Goal: Task Accomplishment & Management: Use online tool/utility

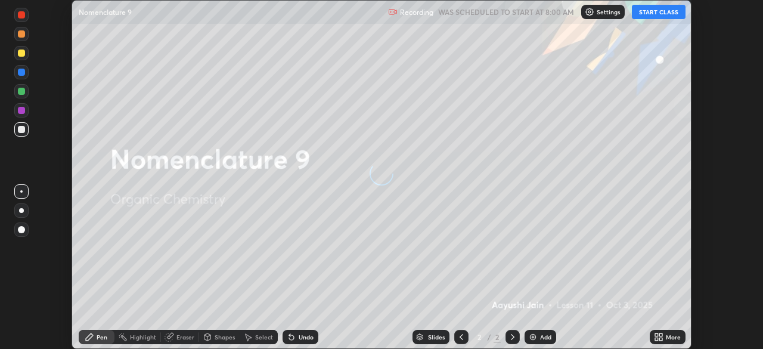
scroll to position [349, 763]
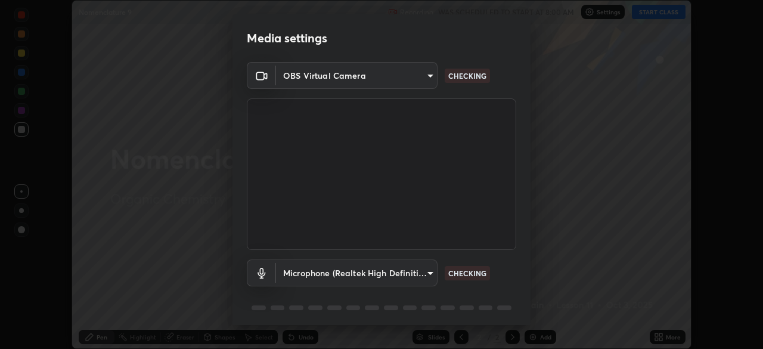
type input "c6d9f4fad3682c18dafb571cd2331b3ecaaf554884ec2734a231d331960bfaec"
type input "08d2579e0e28a31325e46f1a0935fd135ddd04ca2428966b5fd78fa4b1a724ef"
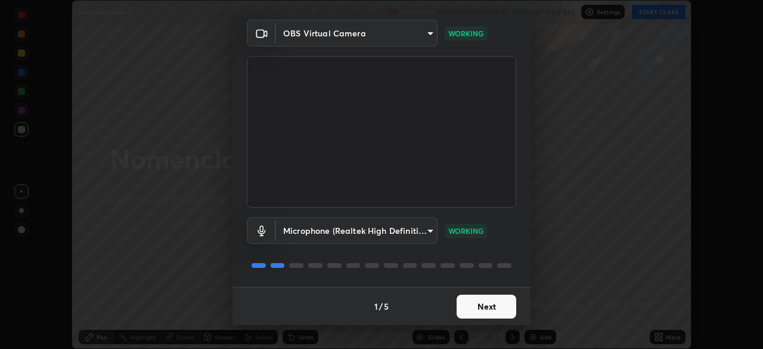
click at [482, 300] on button "Next" at bounding box center [487, 307] width 60 height 24
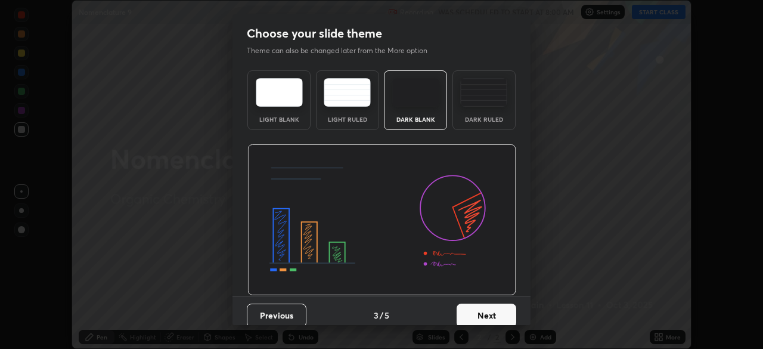
click at [477, 304] on button "Next" at bounding box center [487, 316] width 60 height 24
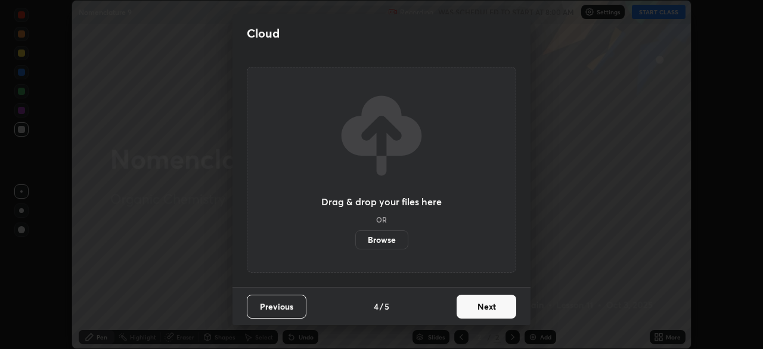
click at [478, 304] on button "Next" at bounding box center [487, 307] width 60 height 24
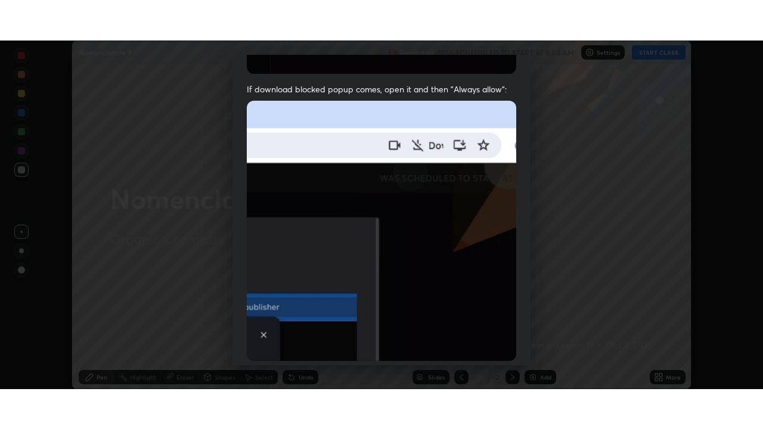
scroll to position [286, 0]
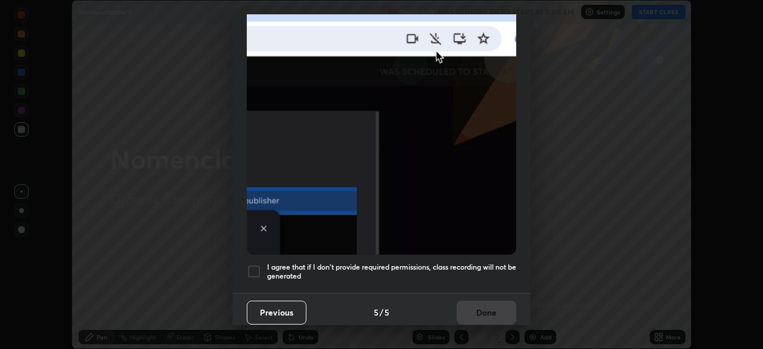
click at [258, 270] on div at bounding box center [254, 271] width 14 height 14
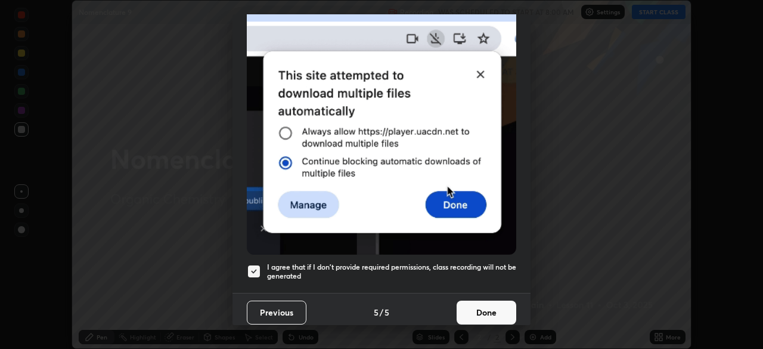
click at [504, 308] on button "Done" at bounding box center [487, 313] width 60 height 24
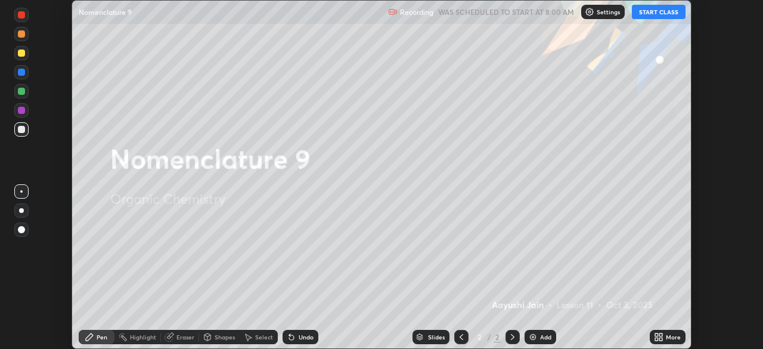
click at [645, 14] on button "START CLASS" at bounding box center [659, 12] width 54 height 14
click at [665, 337] on div "More" at bounding box center [668, 337] width 36 height 14
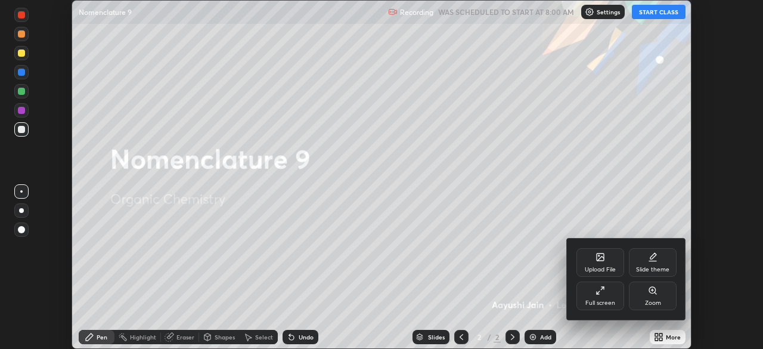
click at [604, 289] on icon at bounding box center [603, 288] width 2 height 2
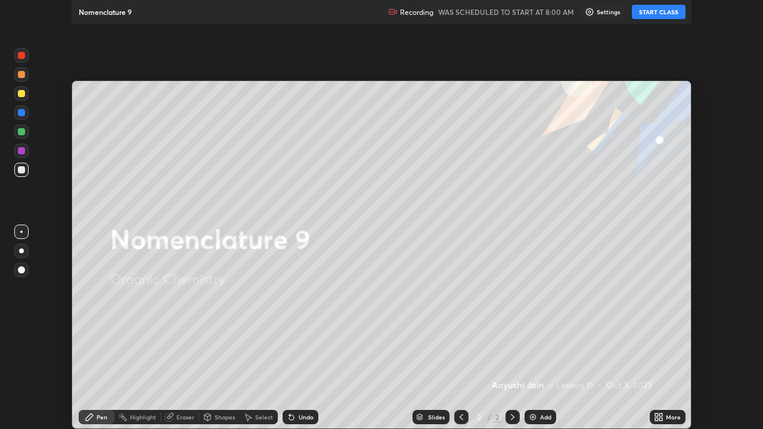
scroll to position [429, 763]
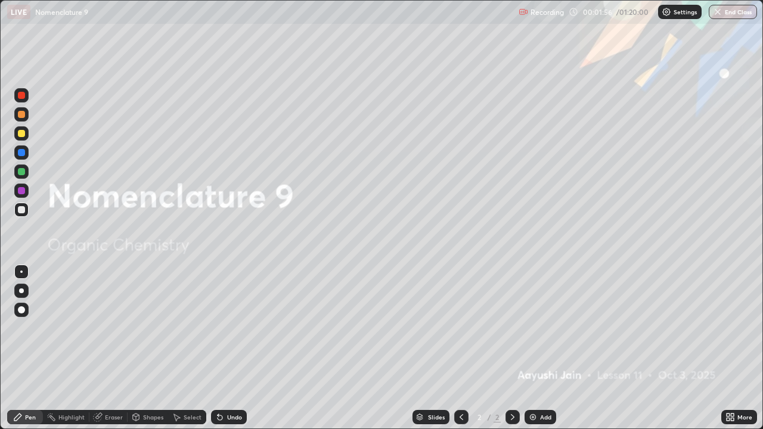
click at [540, 348] on div "Add" at bounding box center [545, 417] width 11 height 6
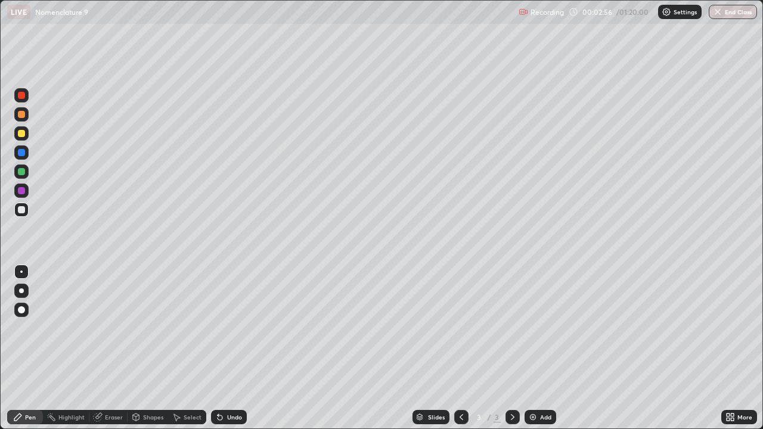
click at [22, 292] on div at bounding box center [21, 291] width 5 height 5
click at [17, 133] on div at bounding box center [21, 133] width 14 height 14
click at [21, 212] on div at bounding box center [21, 209] width 7 height 7
click at [224, 348] on div "Undo" at bounding box center [229, 417] width 36 height 14
click at [227, 348] on div "Undo" at bounding box center [234, 417] width 15 height 6
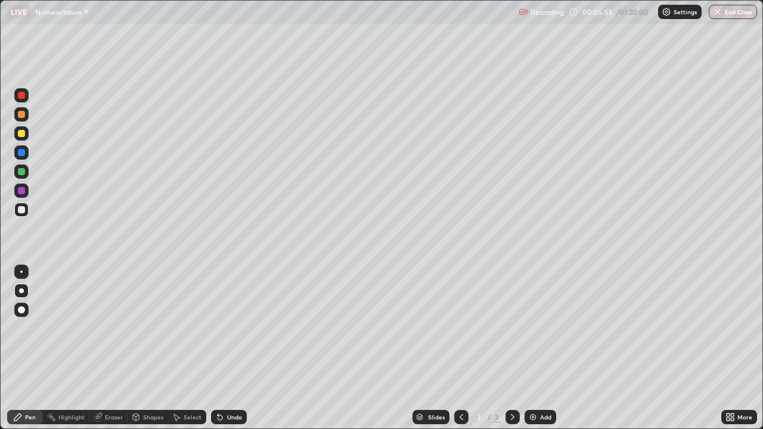
click at [225, 348] on div "Undo" at bounding box center [229, 417] width 36 height 14
click at [224, 348] on div "Undo" at bounding box center [229, 417] width 36 height 14
click at [225, 348] on div "Undo" at bounding box center [229, 417] width 36 height 14
click at [227, 348] on div "Undo" at bounding box center [234, 417] width 15 height 6
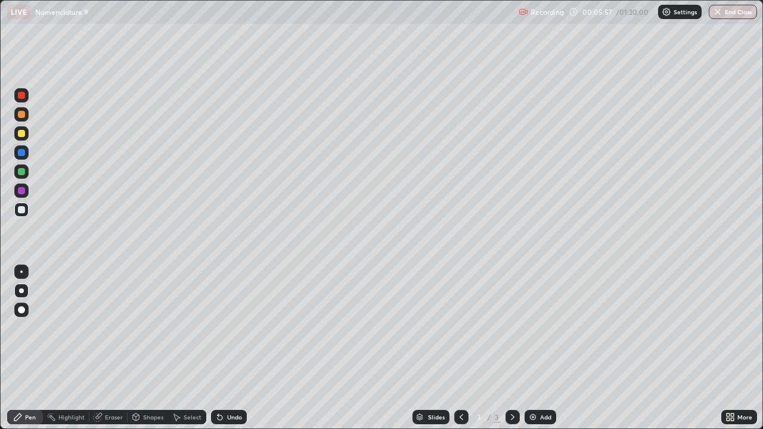
click at [225, 348] on div "Undo" at bounding box center [229, 417] width 36 height 14
click at [224, 348] on div "Undo" at bounding box center [229, 417] width 36 height 14
click at [537, 348] on img at bounding box center [533, 418] width 10 height 10
click at [26, 191] on div at bounding box center [21, 191] width 14 height 14
click at [22, 210] on div at bounding box center [21, 209] width 7 height 7
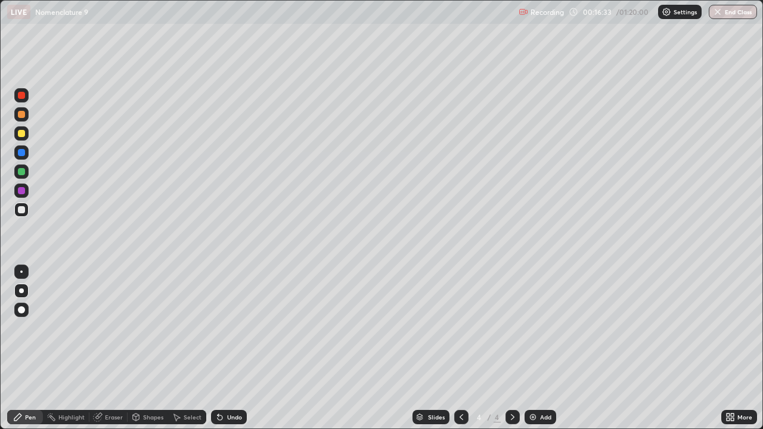
click at [21, 134] on div at bounding box center [21, 133] width 7 height 7
click at [116, 348] on div "Eraser" at bounding box center [114, 417] width 18 height 6
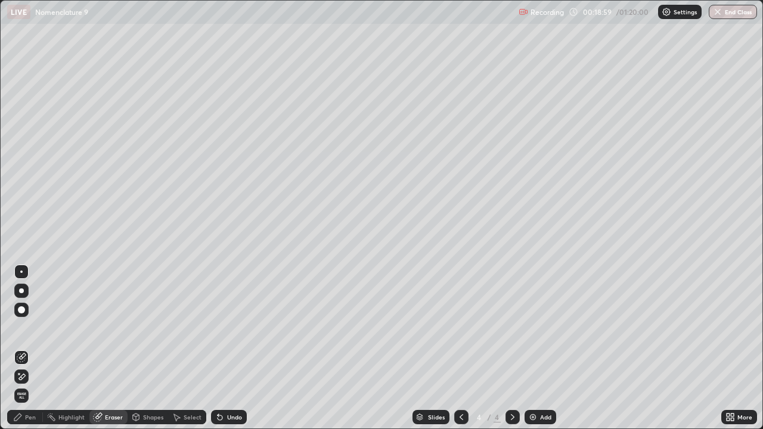
click at [15, 348] on div "Pen" at bounding box center [25, 417] width 36 height 14
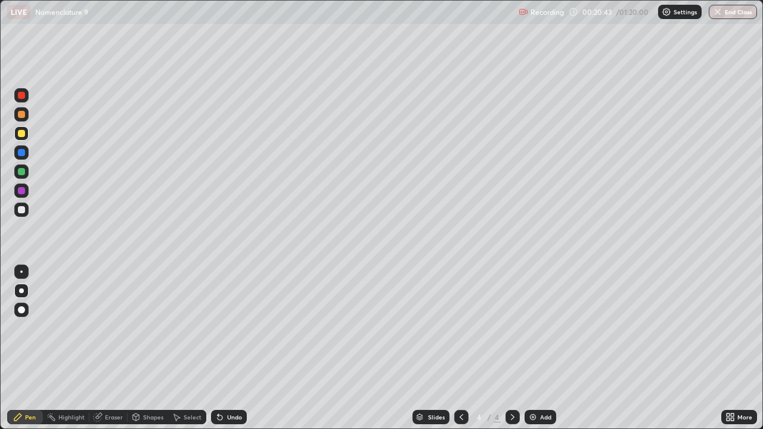
click at [533, 348] on img at bounding box center [533, 418] width 10 height 10
click at [21, 193] on div at bounding box center [21, 190] width 7 height 7
click at [23, 209] on div at bounding box center [21, 209] width 7 height 7
click at [538, 348] on div "Add" at bounding box center [541, 417] width 32 height 14
click at [21, 134] on div at bounding box center [21, 133] width 7 height 7
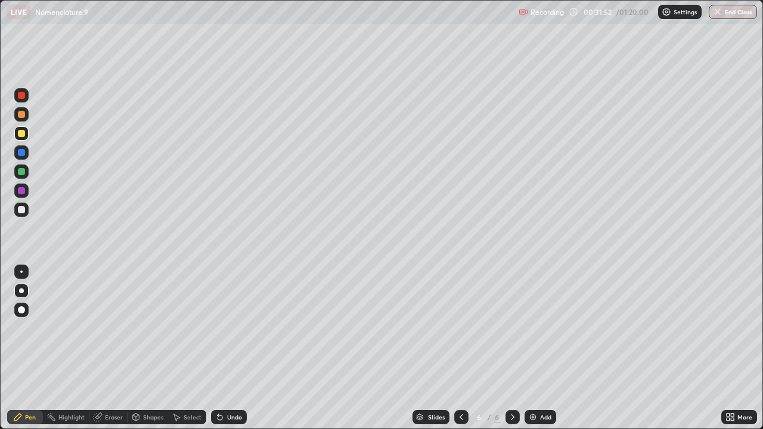
click at [23, 210] on div at bounding box center [21, 209] width 7 height 7
click at [534, 348] on img at bounding box center [533, 418] width 10 height 10
click at [218, 348] on icon at bounding box center [220, 418] width 5 height 5
click at [228, 348] on div "Undo" at bounding box center [229, 417] width 36 height 14
click at [228, 348] on div "Undo" at bounding box center [234, 417] width 15 height 6
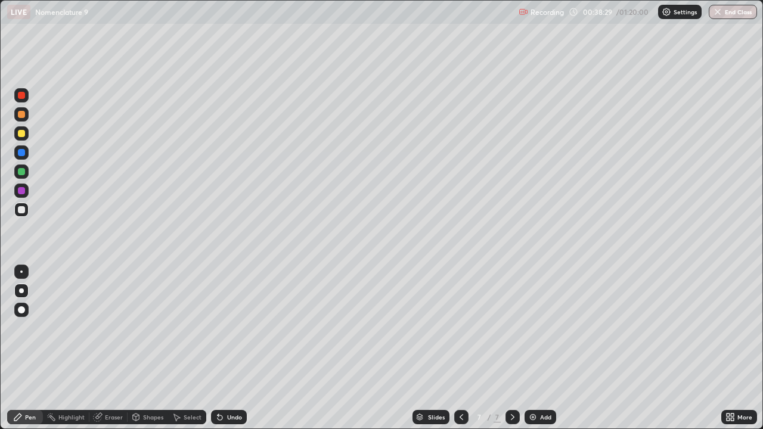
click at [228, 348] on div "Undo" at bounding box center [234, 417] width 15 height 6
click at [227, 348] on div "Undo" at bounding box center [234, 417] width 15 height 6
click at [540, 348] on div "Add" at bounding box center [541, 417] width 32 height 14
click at [229, 348] on div "Undo" at bounding box center [234, 417] width 15 height 6
click at [233, 348] on div "Undo" at bounding box center [234, 417] width 15 height 6
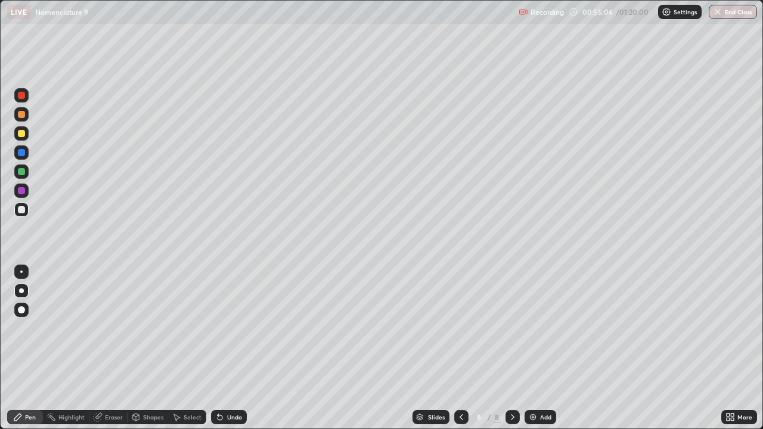
click at [227, 348] on div "Undo" at bounding box center [234, 417] width 15 height 6
click at [535, 348] on img at bounding box center [533, 418] width 10 height 10
click at [20, 136] on div at bounding box center [21, 133] width 7 height 7
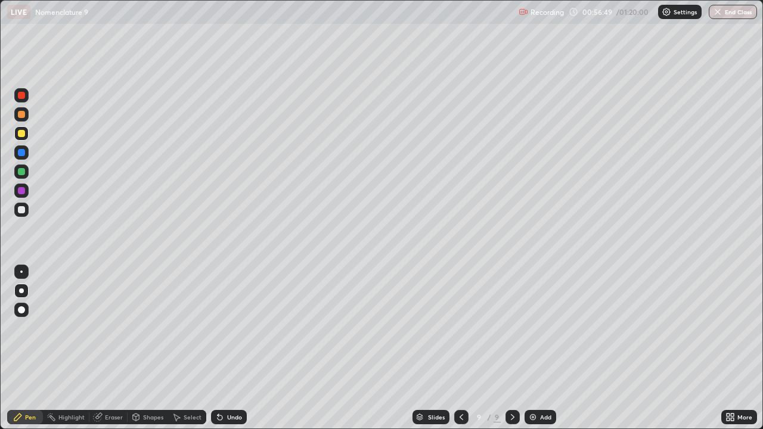
click at [26, 215] on div at bounding box center [21, 210] width 14 height 14
click at [231, 348] on div "Undo" at bounding box center [234, 417] width 15 height 6
click at [233, 348] on div "Undo" at bounding box center [234, 417] width 15 height 6
click at [531, 348] on img at bounding box center [533, 418] width 10 height 10
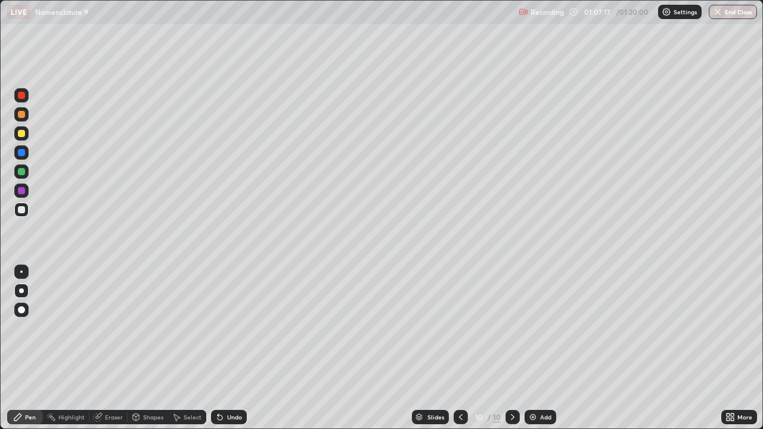
click at [21, 132] on div at bounding box center [21, 133] width 7 height 7
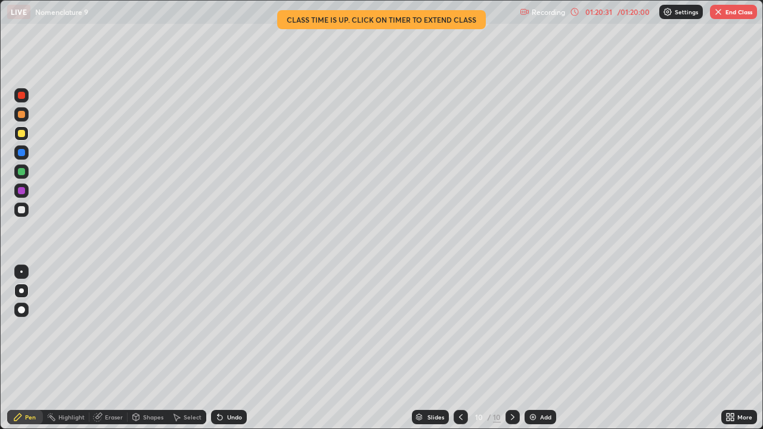
click at [737, 7] on button "End Class" at bounding box center [733, 12] width 47 height 14
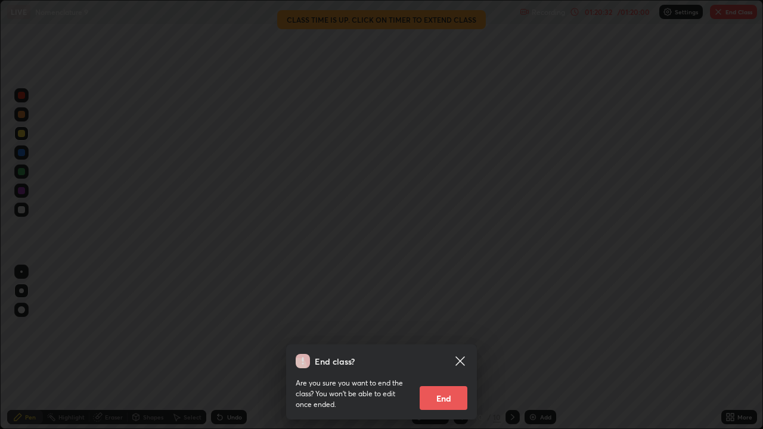
click at [721, 14] on div "End class? Are you sure you want to end the class? You won’t be able to edit on…" at bounding box center [381, 214] width 763 height 429
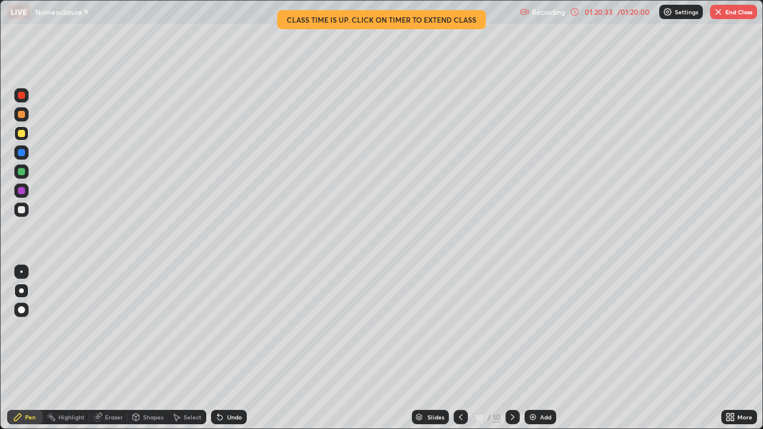
click at [727, 7] on button "End Class" at bounding box center [733, 12] width 47 height 14
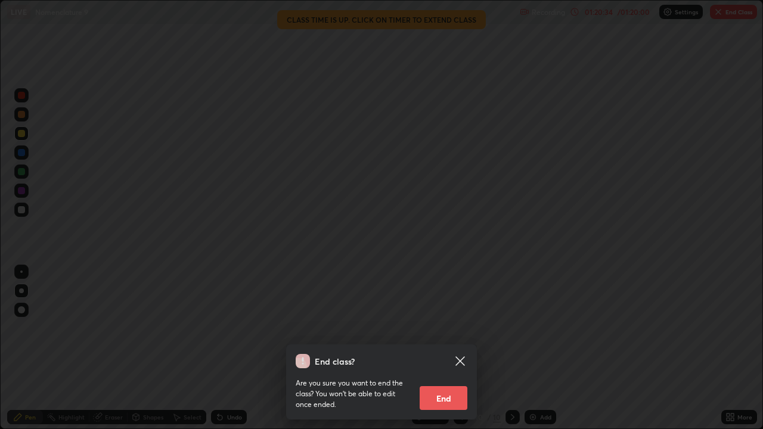
click at [441, 348] on button "End" at bounding box center [444, 398] width 48 height 24
click at [445, 348] on div "End class? Are you sure you want to end the class? You won’t be able to edit on…" at bounding box center [381, 214] width 763 height 429
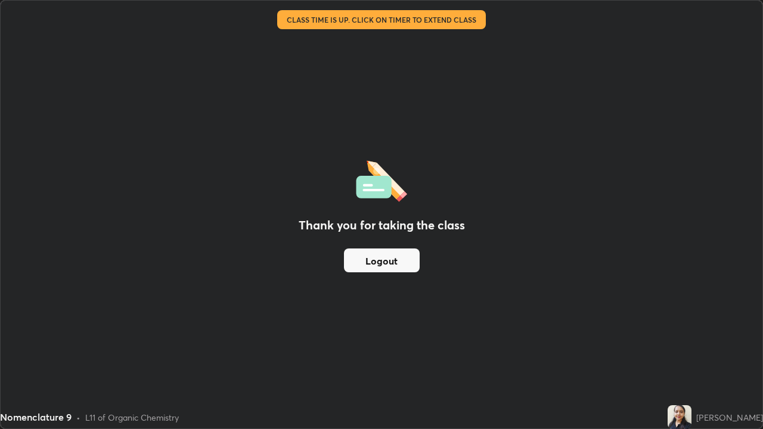
click at [444, 348] on div "Thank you for taking the class Logout" at bounding box center [382, 215] width 762 height 428
click at [390, 261] on button "Logout" at bounding box center [382, 261] width 76 height 24
click at [594, 193] on div "Thank you for taking the class Logout" at bounding box center [382, 215] width 762 height 428
